Goal: Information Seeking & Learning: Learn about a topic

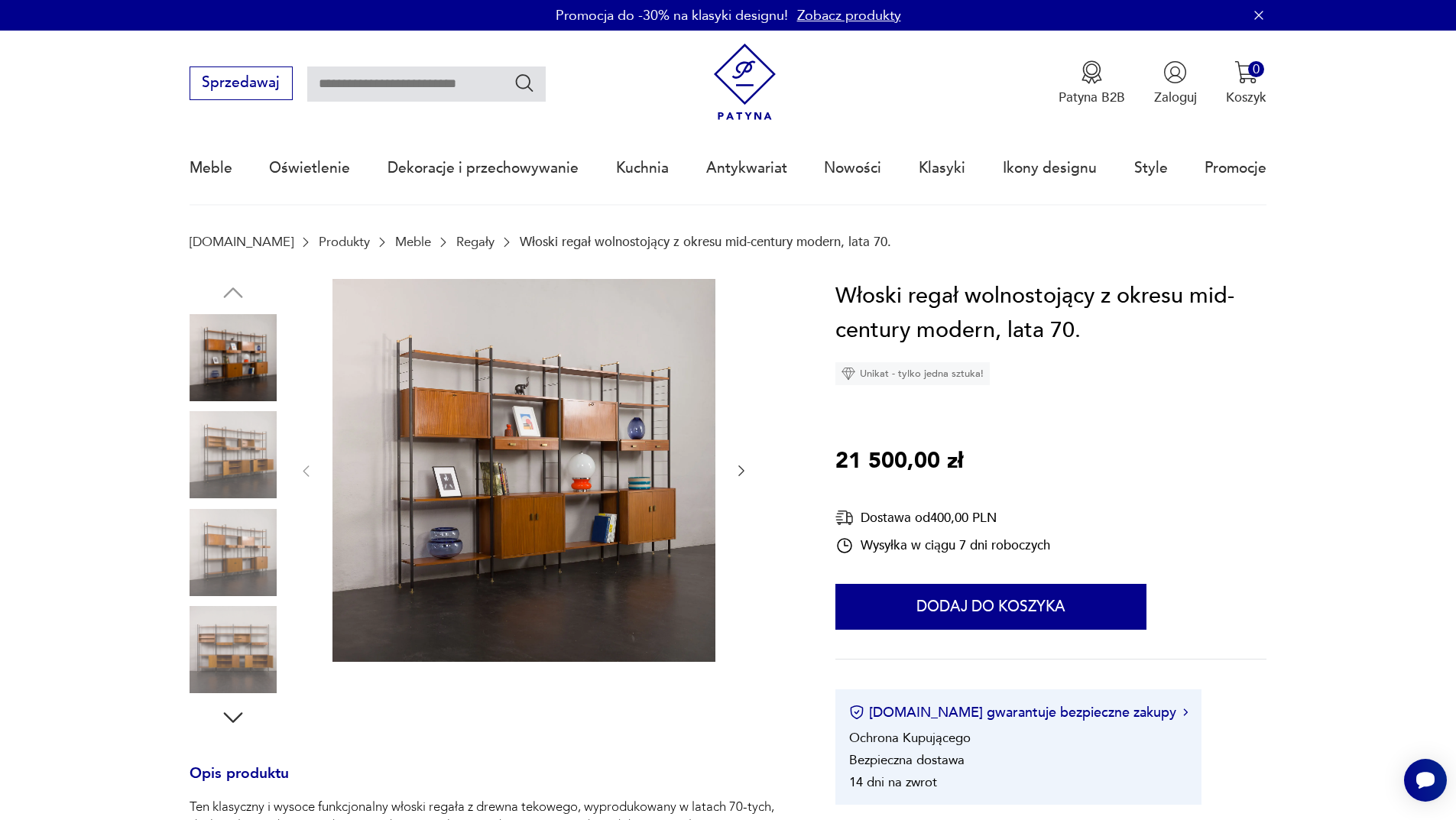
click at [238, 327] on icon "button" at bounding box center [233, 718] width 28 height 28
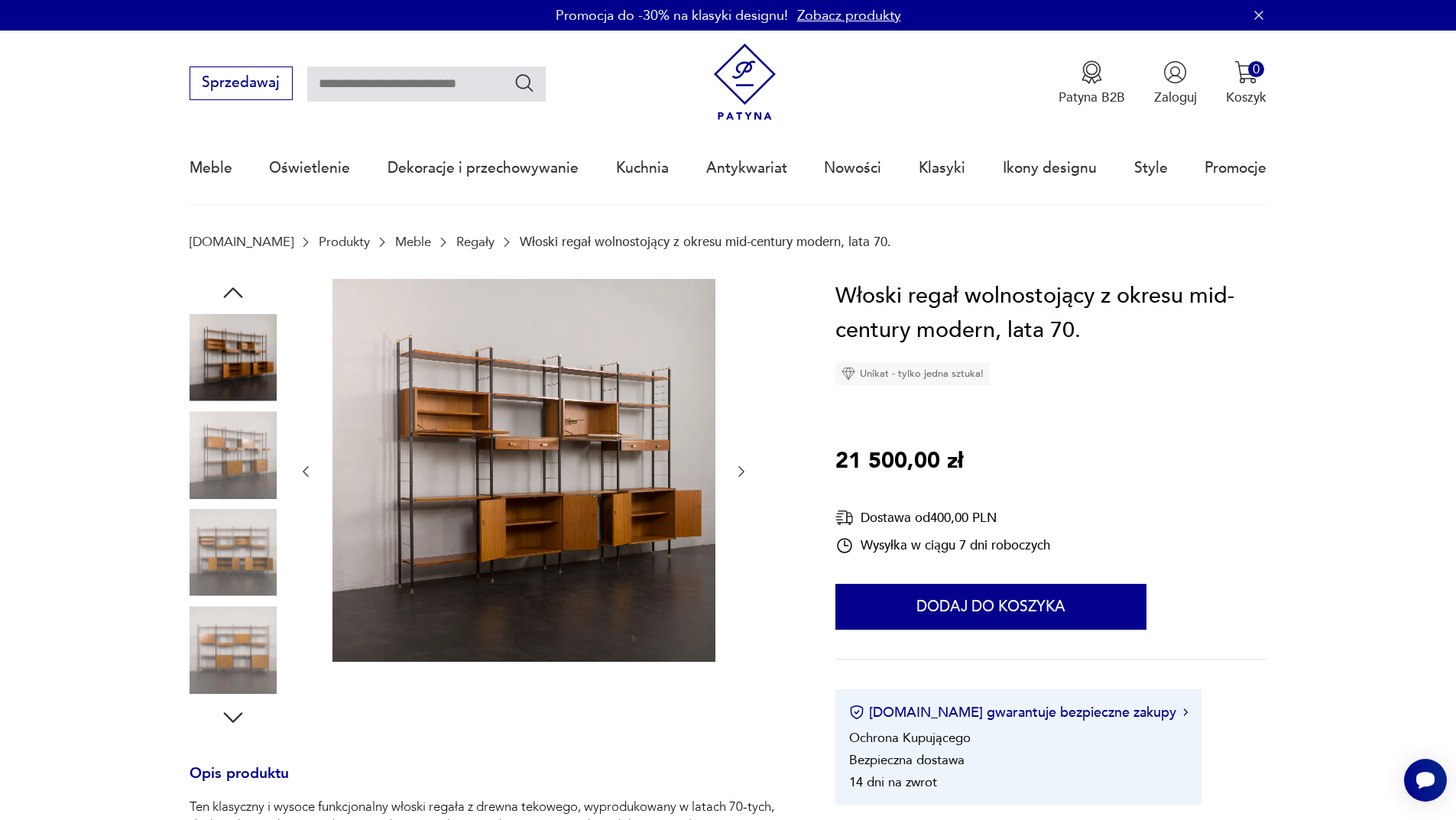
click at [238, 327] on icon "button" at bounding box center [233, 718] width 28 height 28
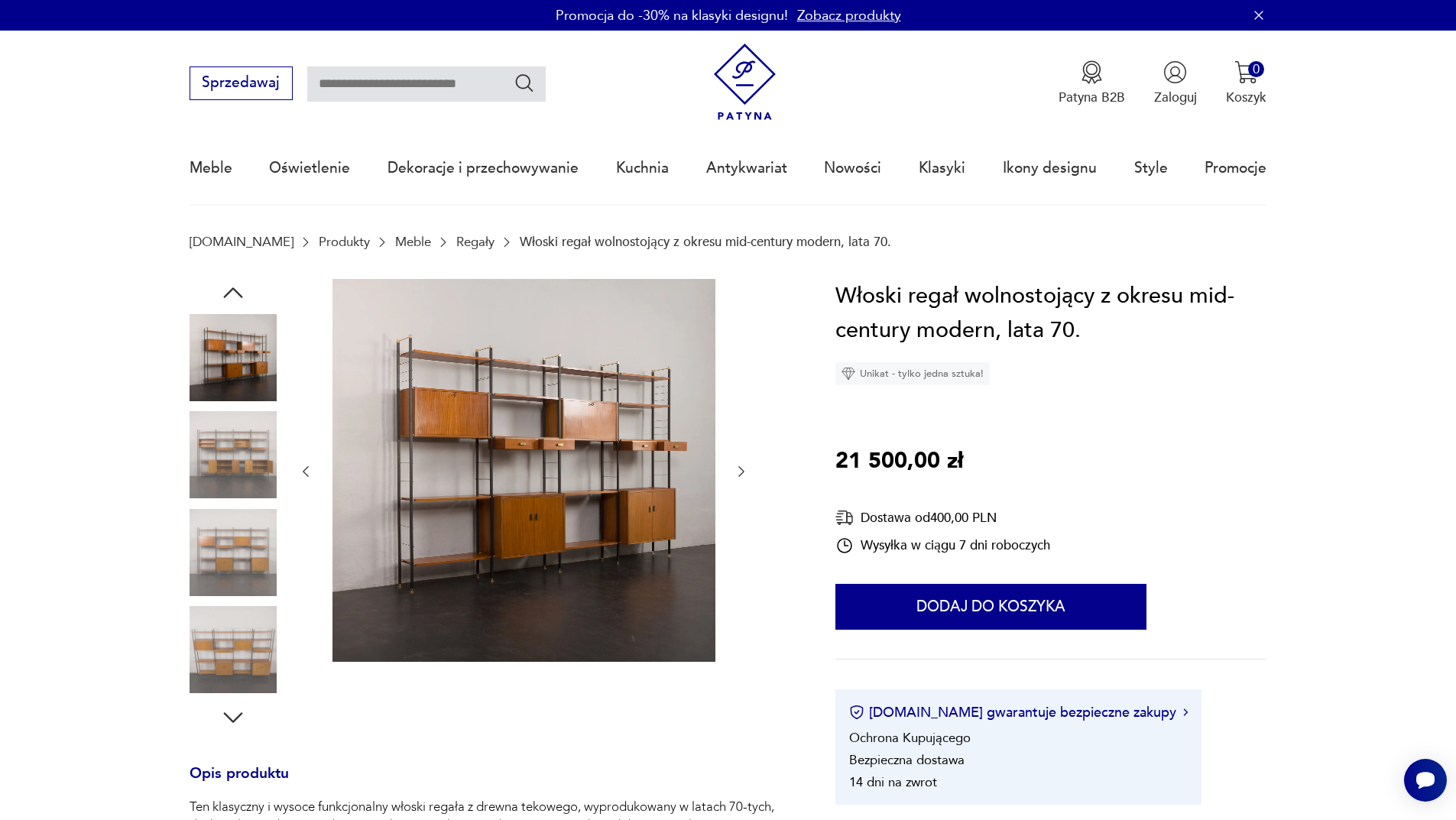
click at [238, 327] on icon "button" at bounding box center [233, 718] width 28 height 28
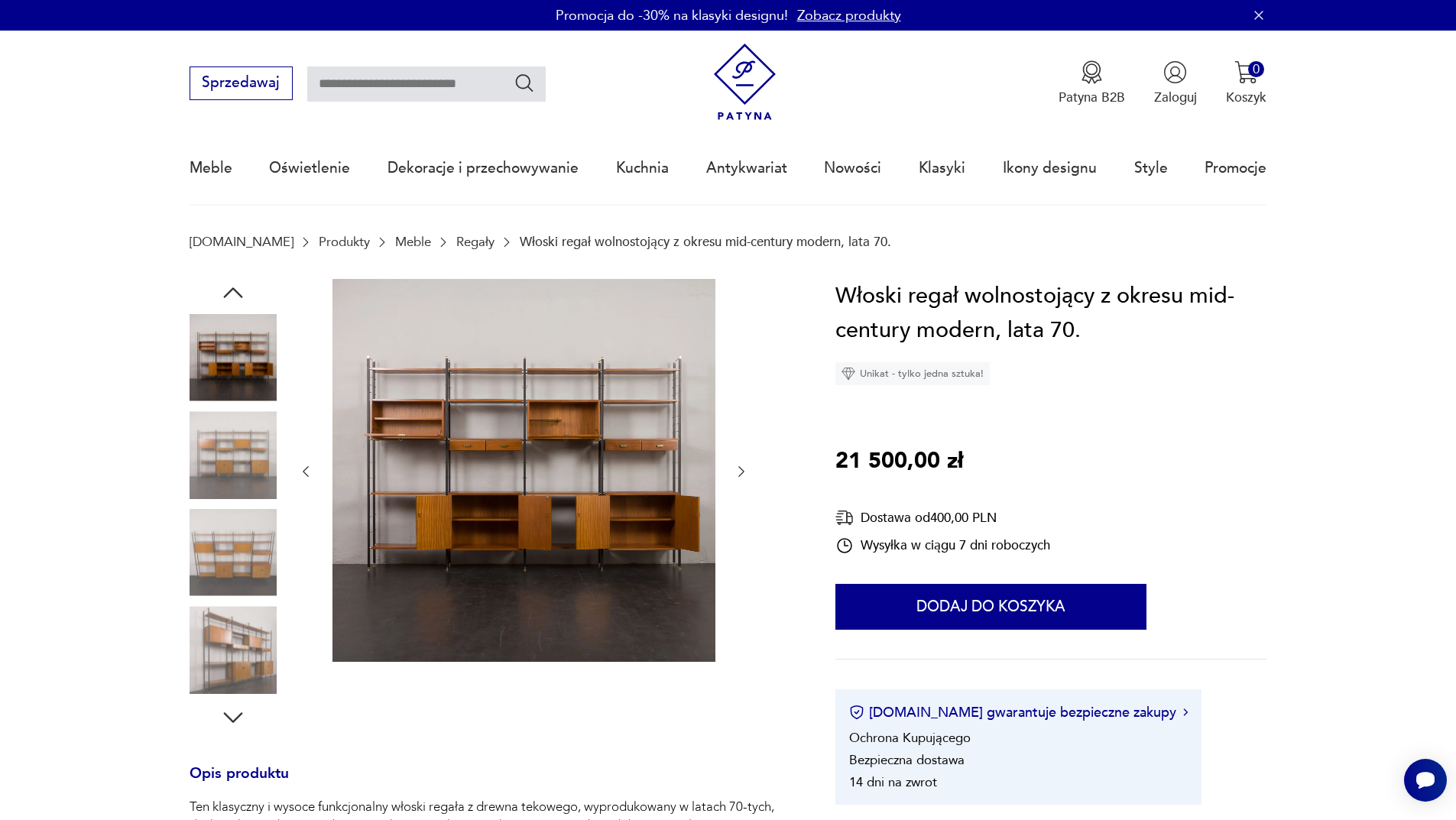
click at [238, 327] on icon "button" at bounding box center [233, 718] width 28 height 28
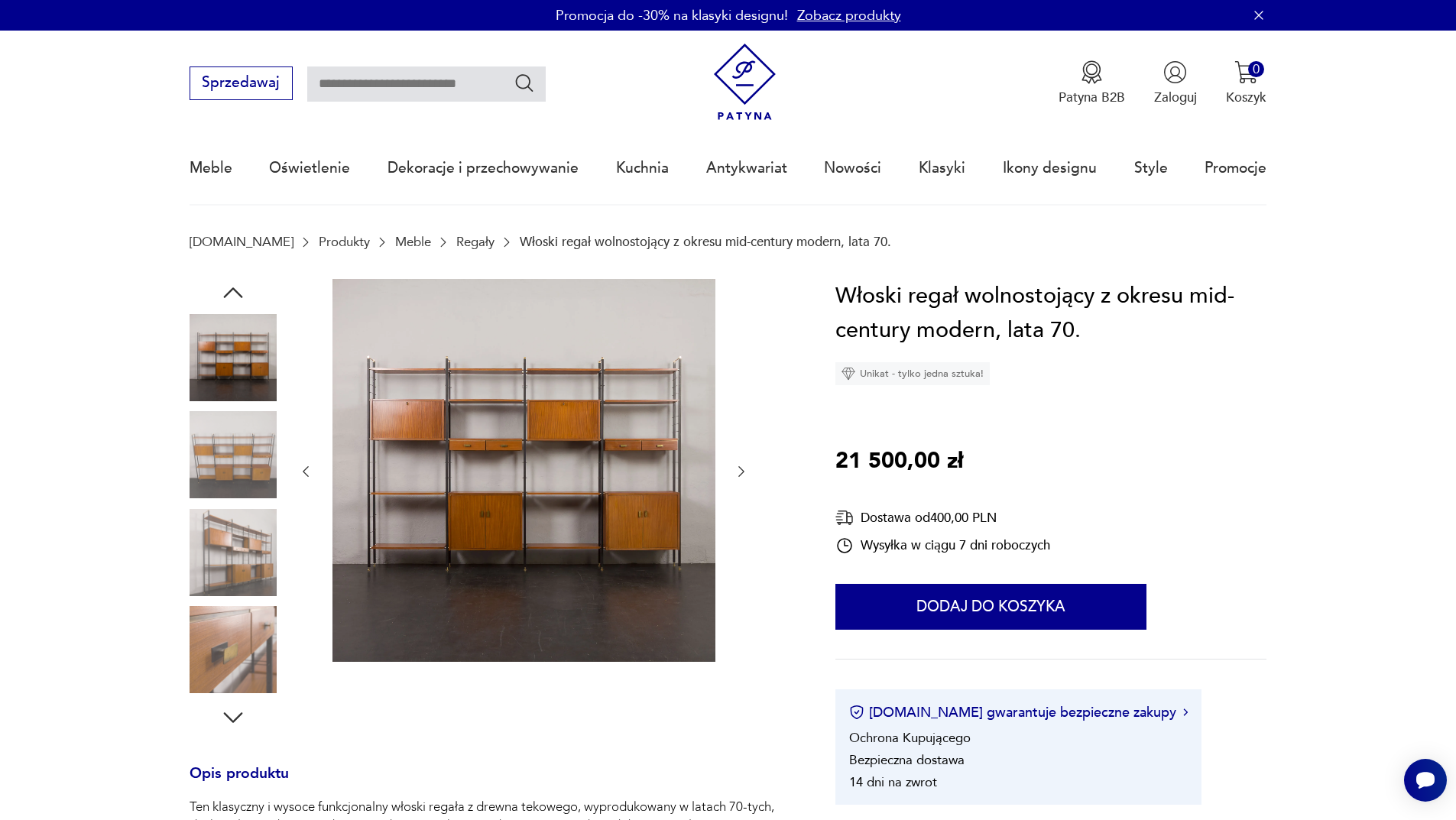
click at [236, 327] on img at bounding box center [233, 454] width 87 height 87
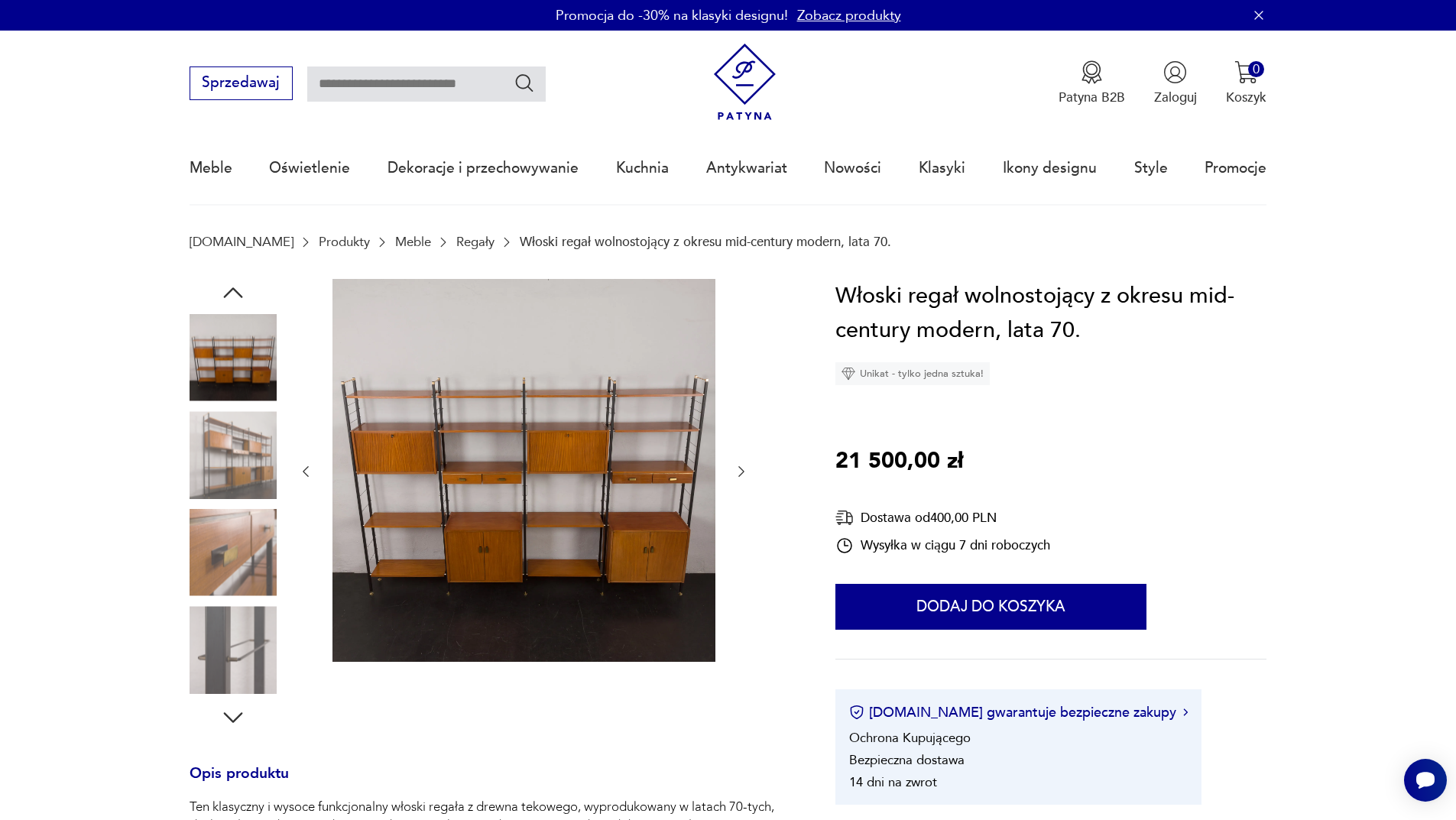
click at [251, 327] on img at bounding box center [233, 552] width 87 height 87
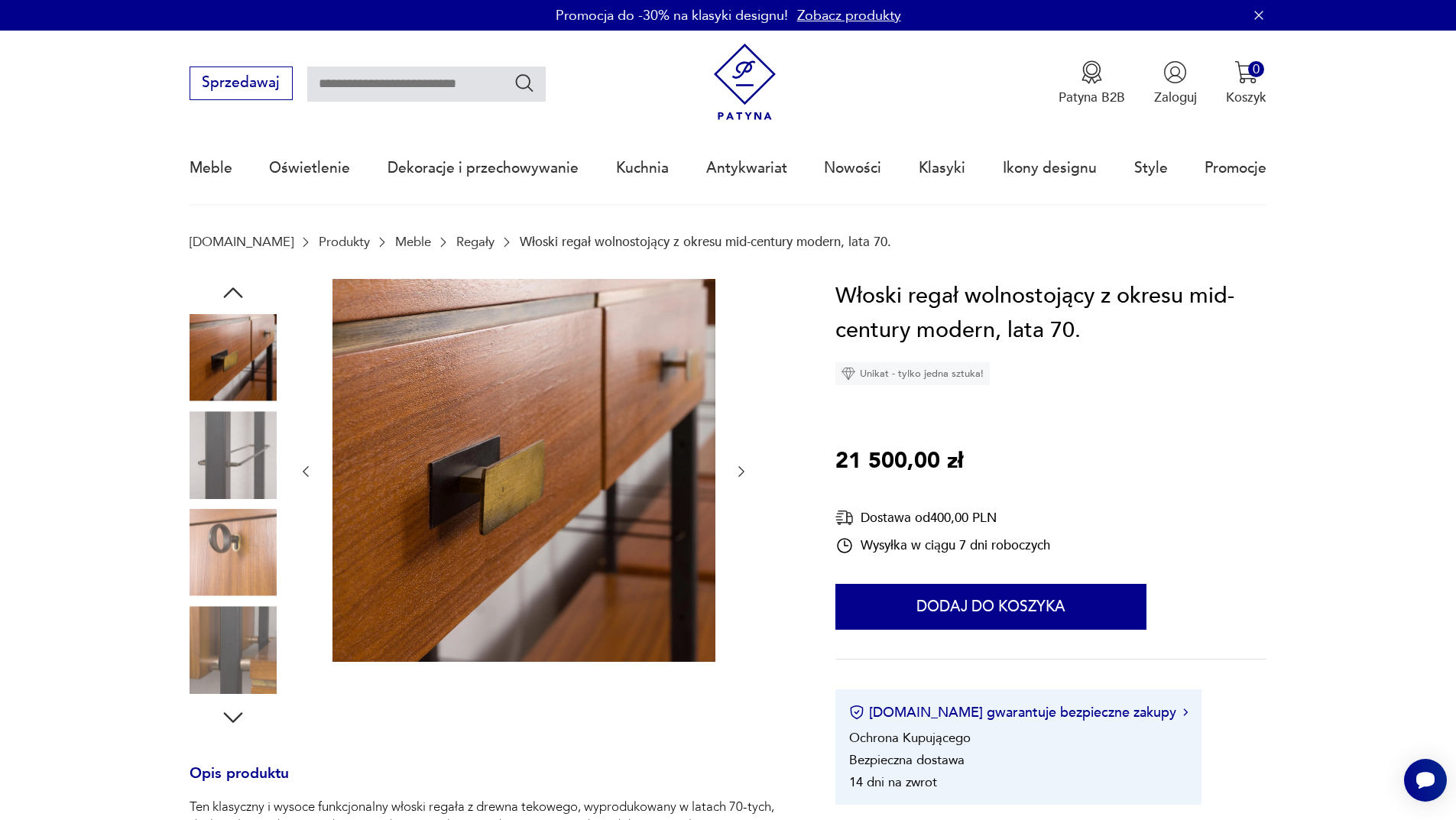
click at [252, 327] on img at bounding box center [233, 552] width 87 height 87
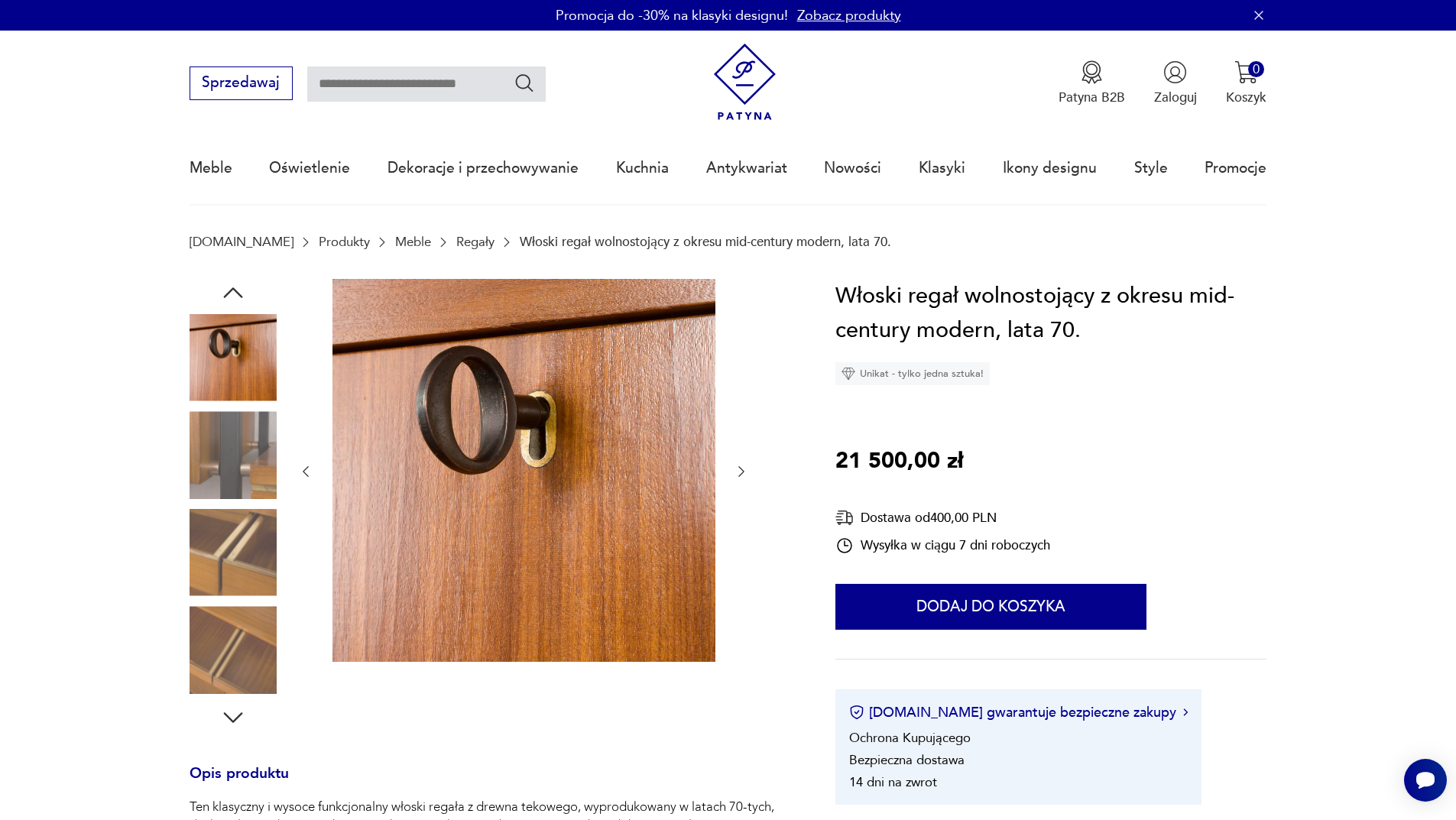
click at [243, 327] on img at bounding box center [233, 454] width 87 height 87
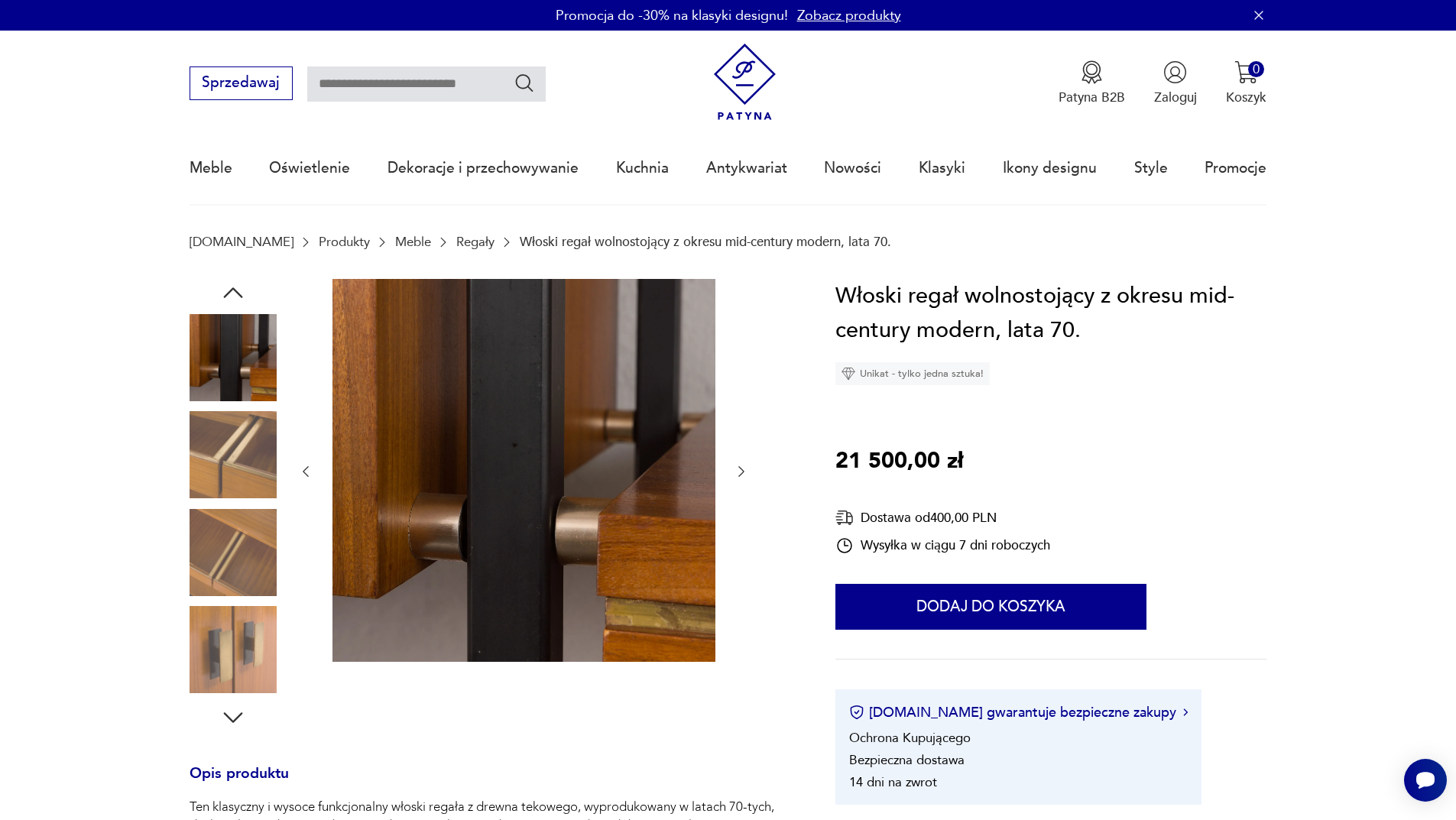
click at [243, 327] on img at bounding box center [233, 650] width 87 height 87
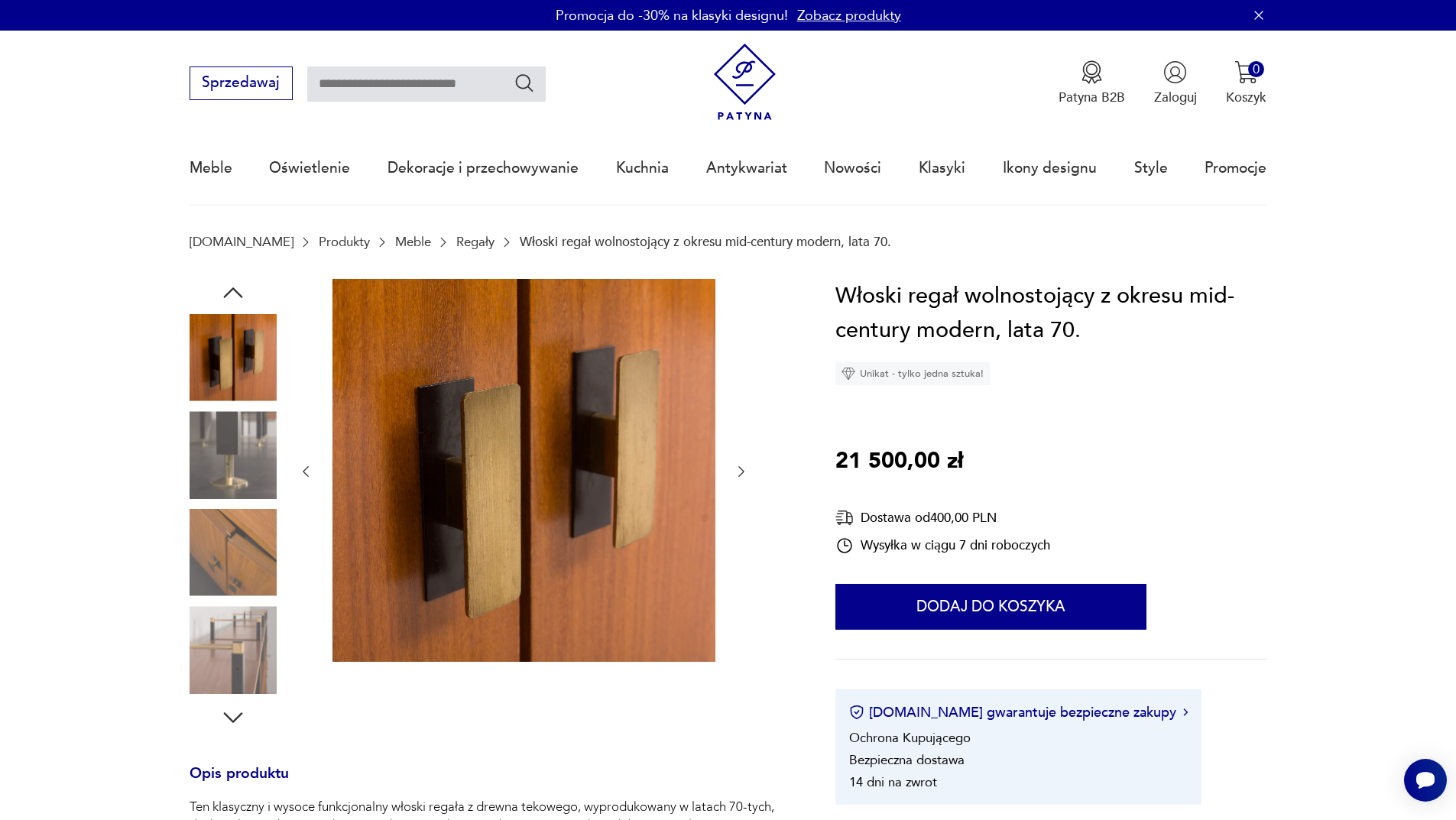
click at [256, 327] on img at bounding box center [233, 552] width 87 height 87
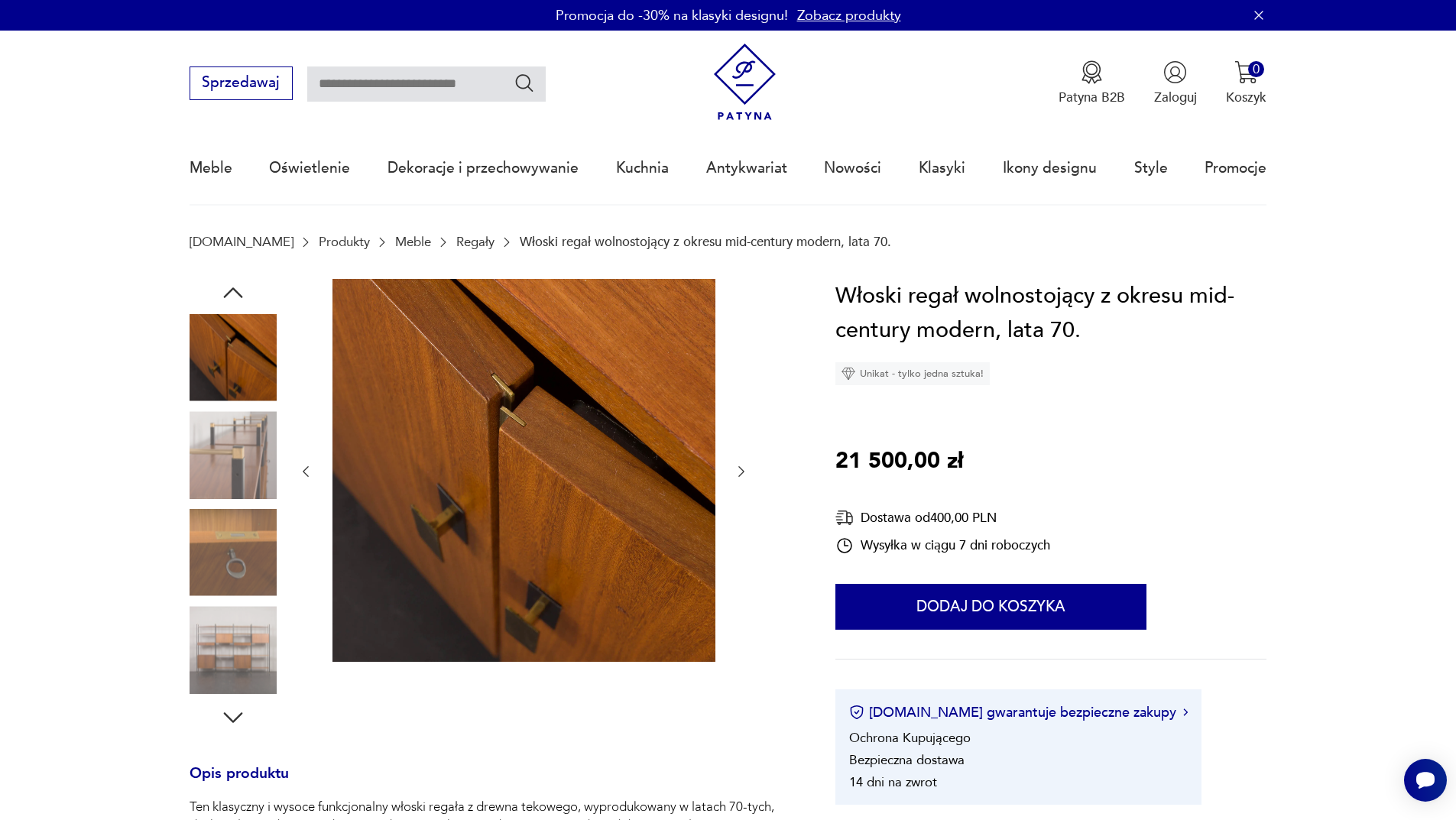
click at [256, 327] on img at bounding box center [233, 552] width 87 height 87
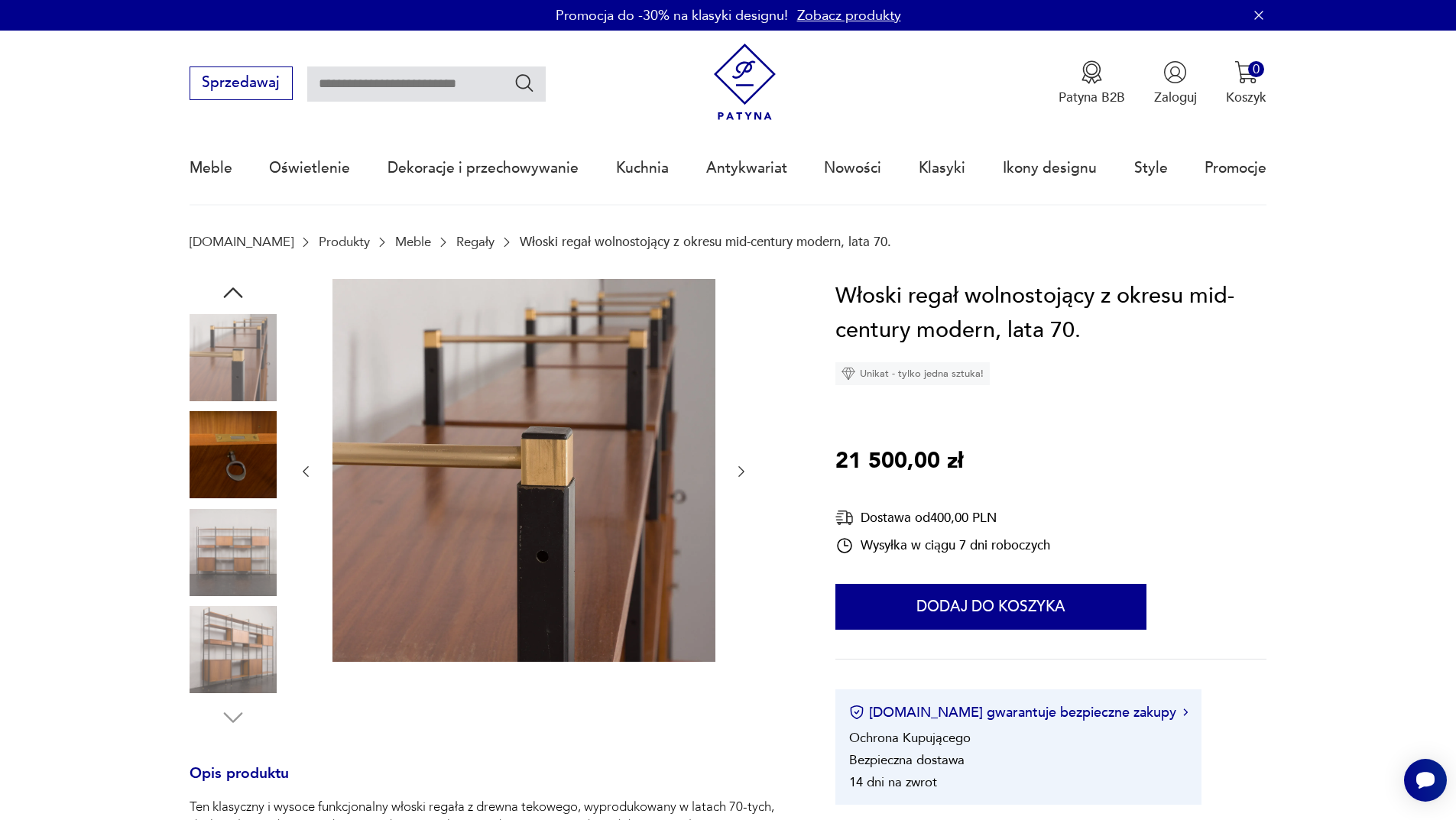
click at [249, 327] on img at bounding box center [233, 650] width 87 height 87
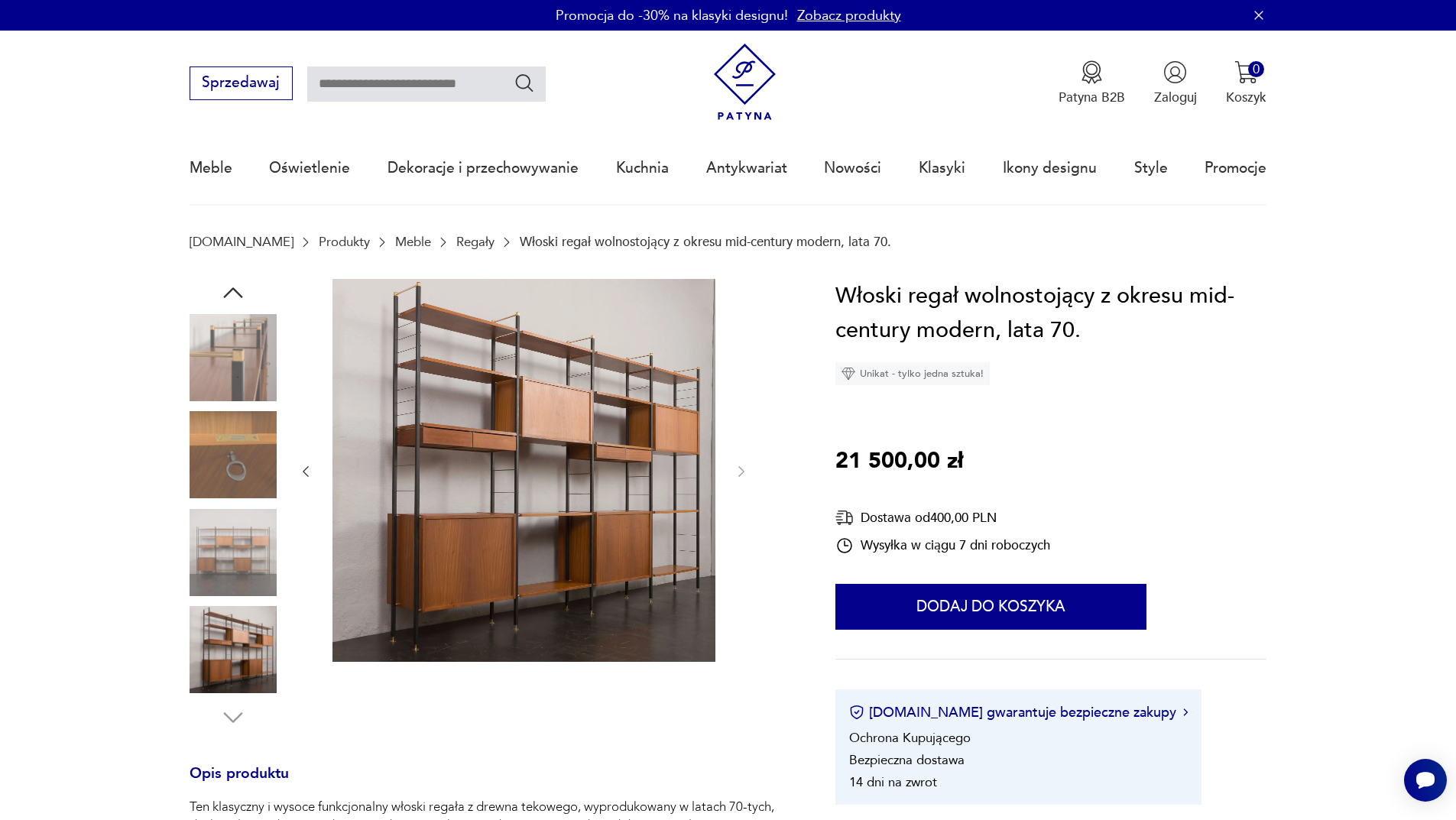
click at [247, 327] on img at bounding box center [233, 552] width 87 height 87
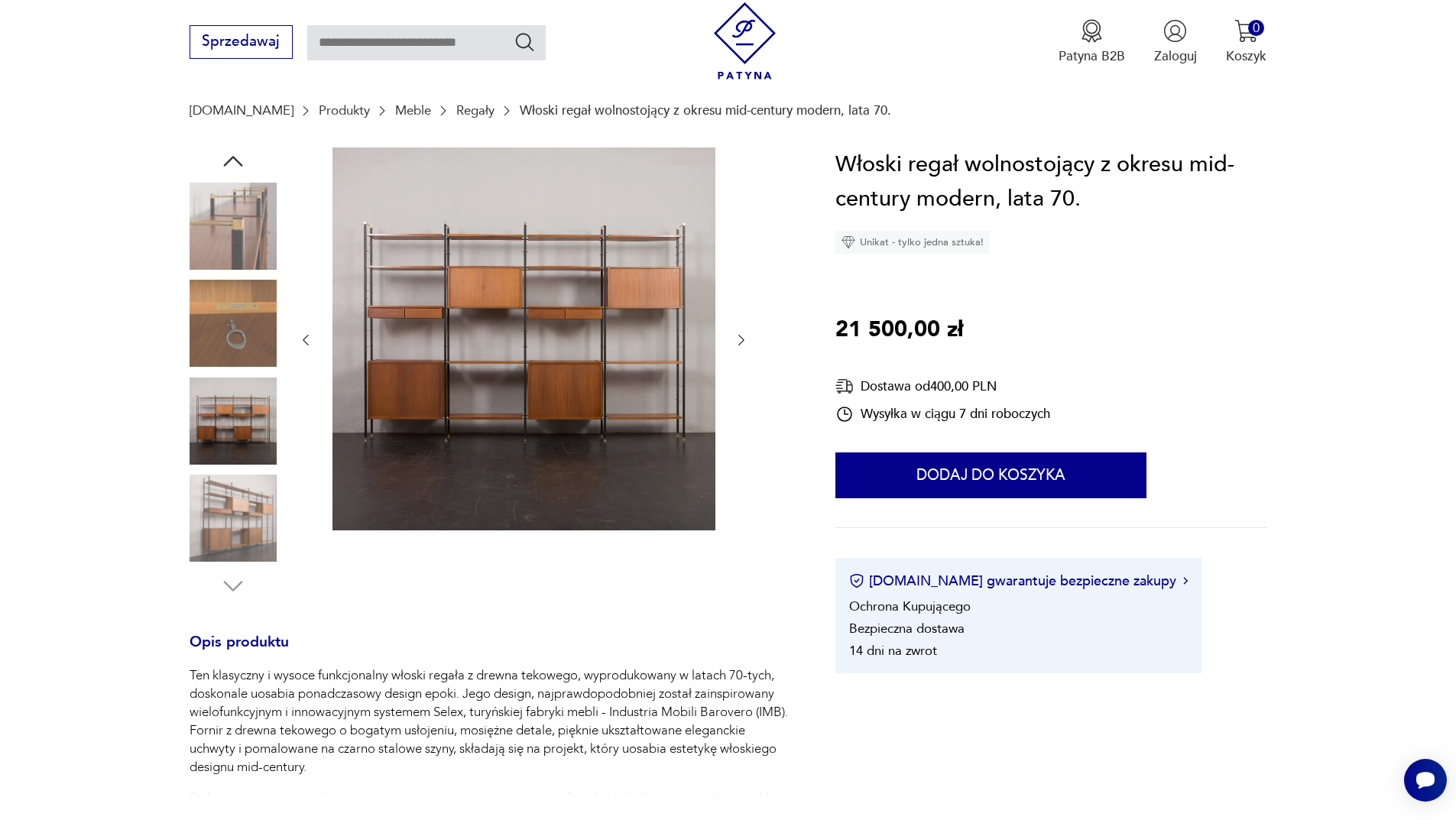
scroll to position [458, 0]
